Goal: Task Accomplishment & Management: Manage account settings

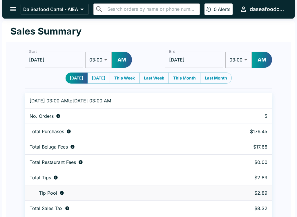
select select "03:00"
click at [14, 9] on icon "open drawer" at bounding box center [13, 9] width 8 height 8
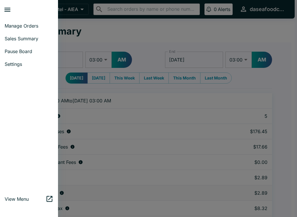
click at [36, 24] on span "Manage Orders" at bounding box center [29, 26] width 49 height 6
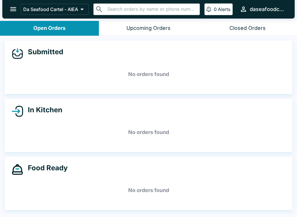
click at [11, 9] on icon "open drawer" at bounding box center [13, 9] width 6 height 4
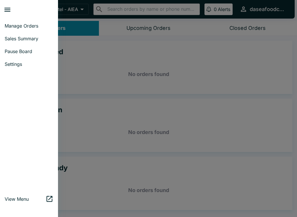
click at [33, 39] on span "Sales Summary" at bounding box center [29, 39] width 49 height 6
select select "03:00"
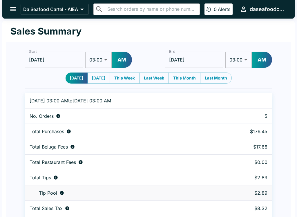
click at [9, 8] on icon "open drawer" at bounding box center [13, 9] width 8 height 8
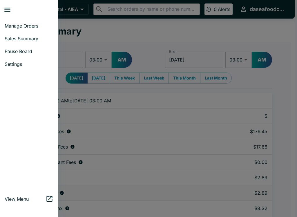
click at [31, 26] on span "Manage Orders" at bounding box center [29, 26] width 49 height 6
